Goal: Transaction & Acquisition: Book appointment/travel/reservation

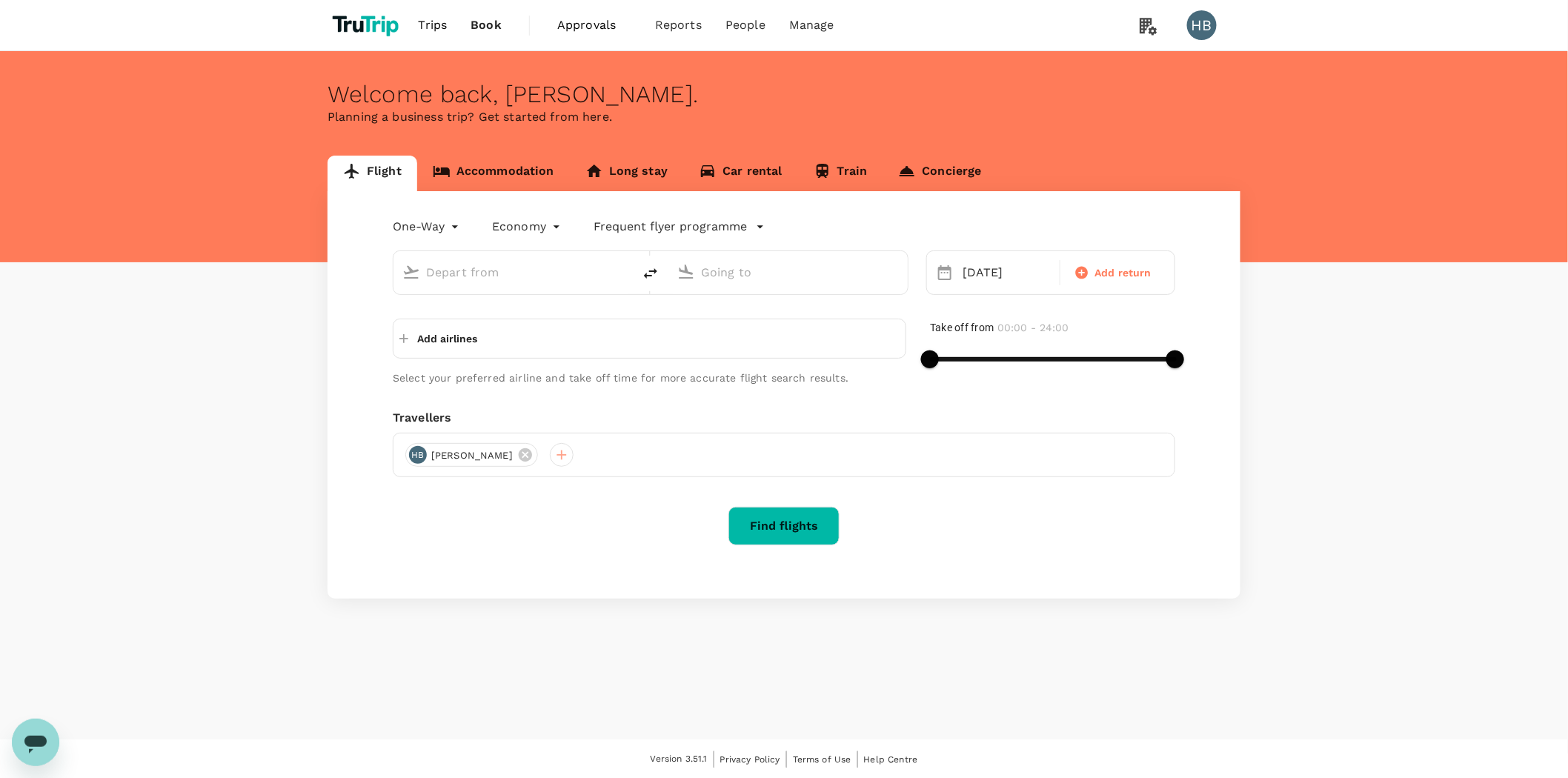
type input "Singapore Changi (SIN)"
type input "London Heathrow (LHR)"
type input "Singapore Changi (SIN)"
type input "London Heathrow (LHR)"
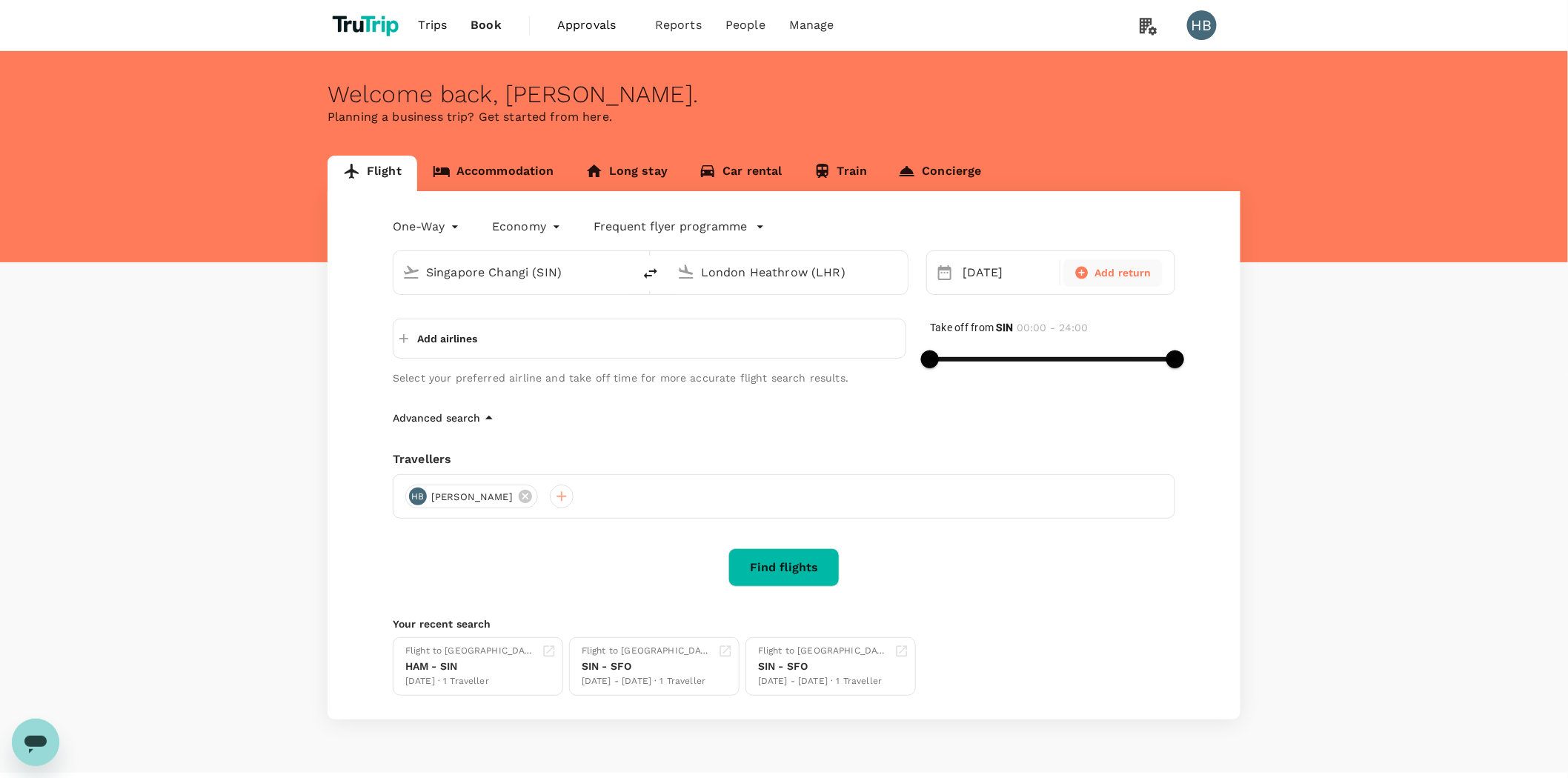
click at [1130, 269] on span "Add return" at bounding box center [1123, 273] width 57 height 16
type input "roundtrip"
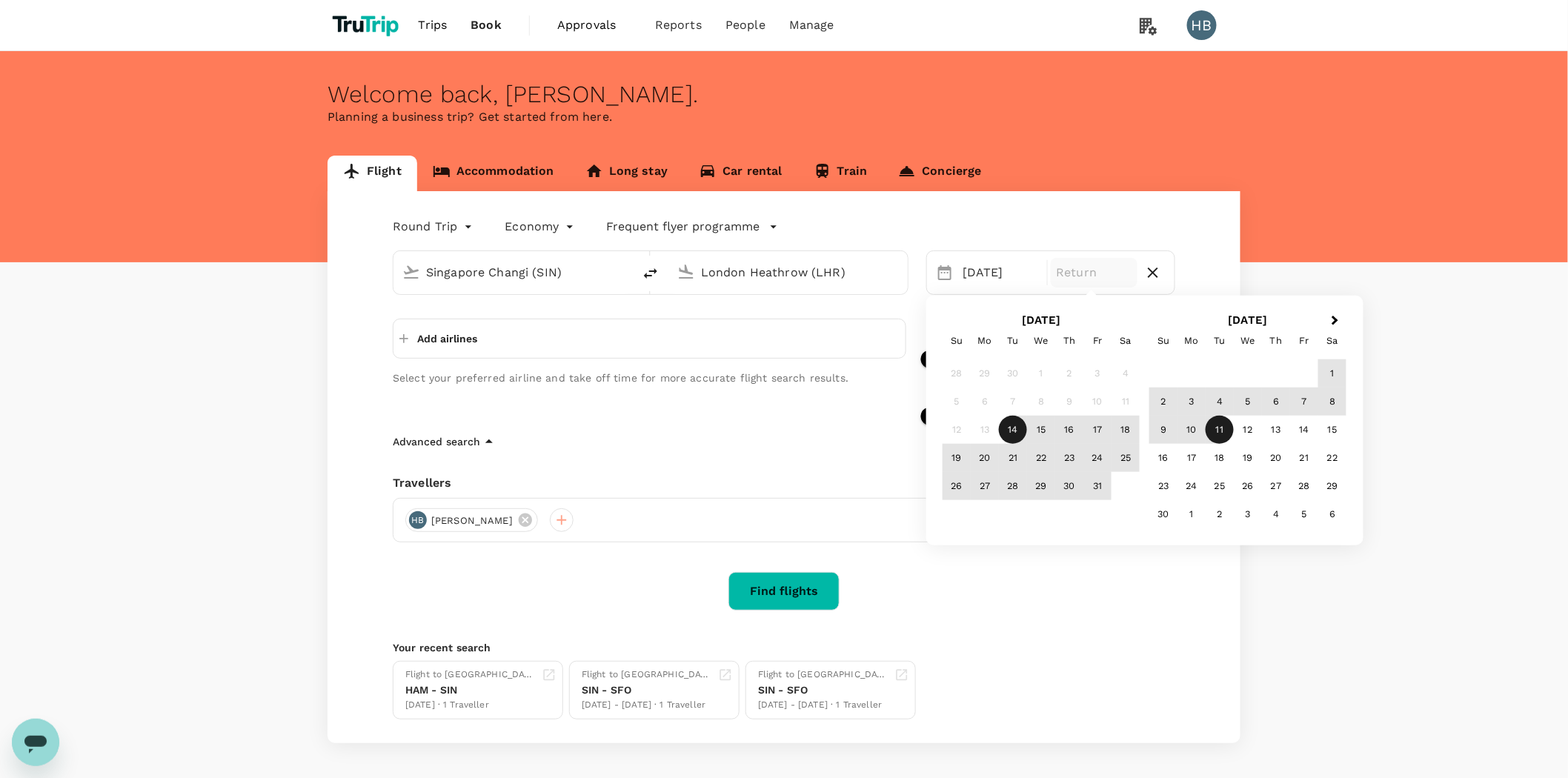
click at [1228, 423] on div "11" at bounding box center [1220, 430] width 28 height 28
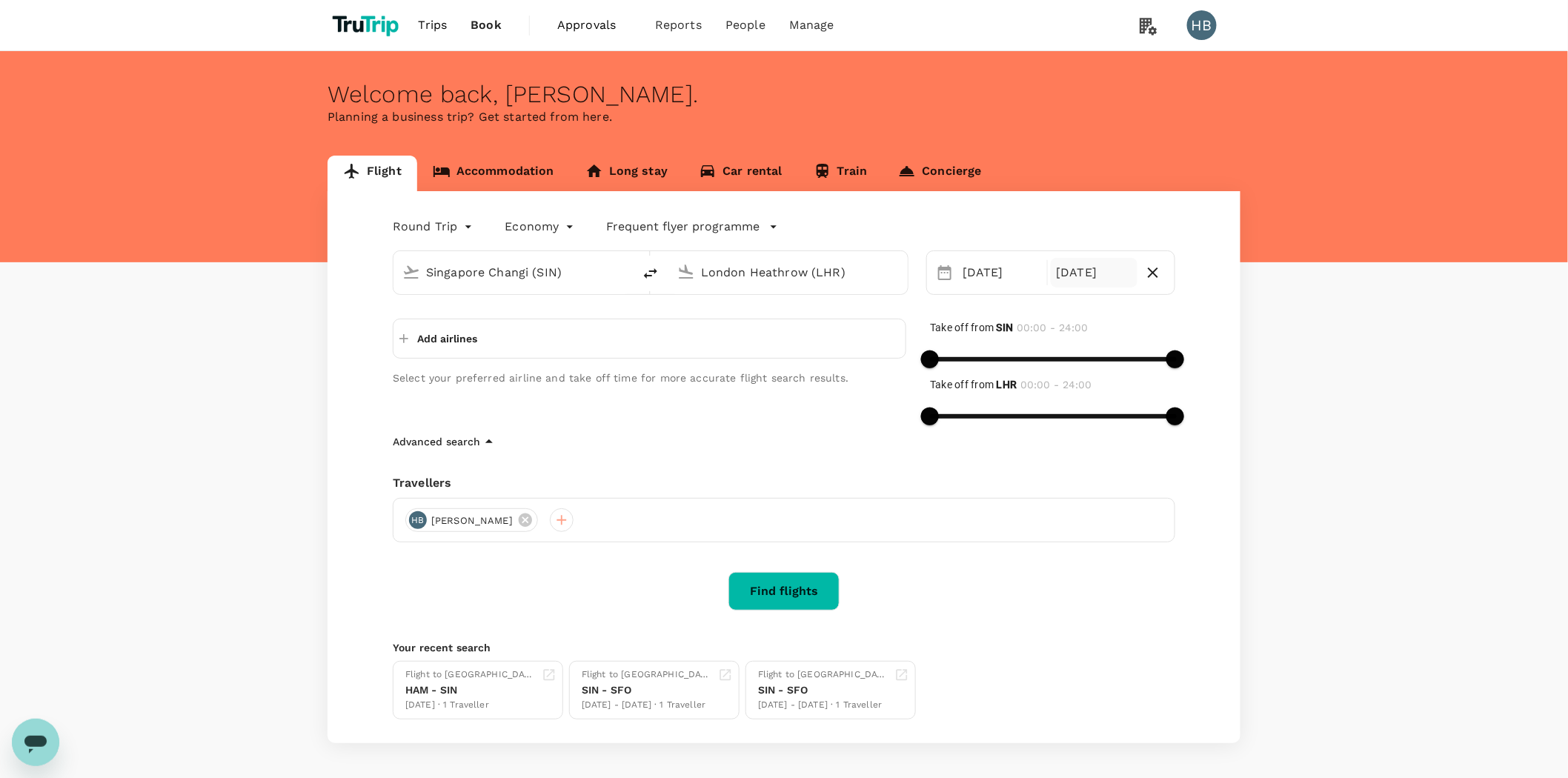
click at [442, 335] on p "Add airlines" at bounding box center [447, 338] width 60 height 15
type input "[GEOGRAPHIC_DATA]"
click at [465, 361] on span "Singapore Airlines" at bounding box center [649, 368] width 490 height 18
click at [751, 586] on button "Find flights" at bounding box center [784, 591] width 111 height 39
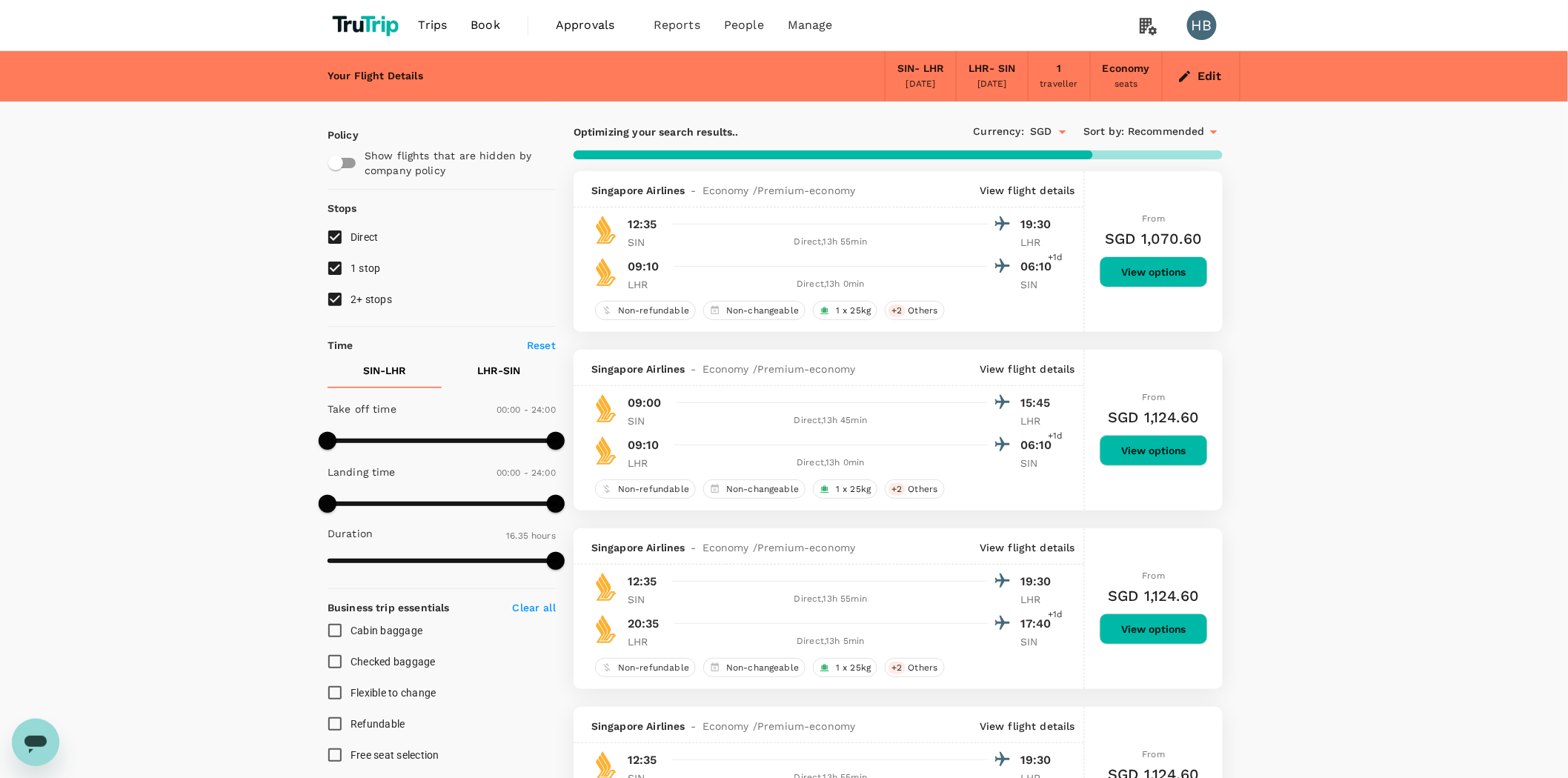
type input "1590"
checkbox input "false"
